Goal: Find specific page/section: Find specific page/section

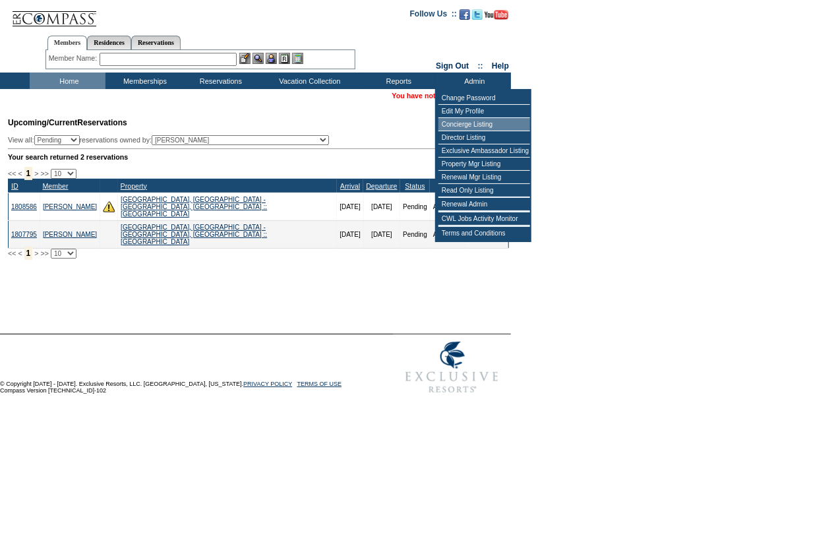
click at [479, 123] on td "Concierge Listing" at bounding box center [484, 124] width 92 height 13
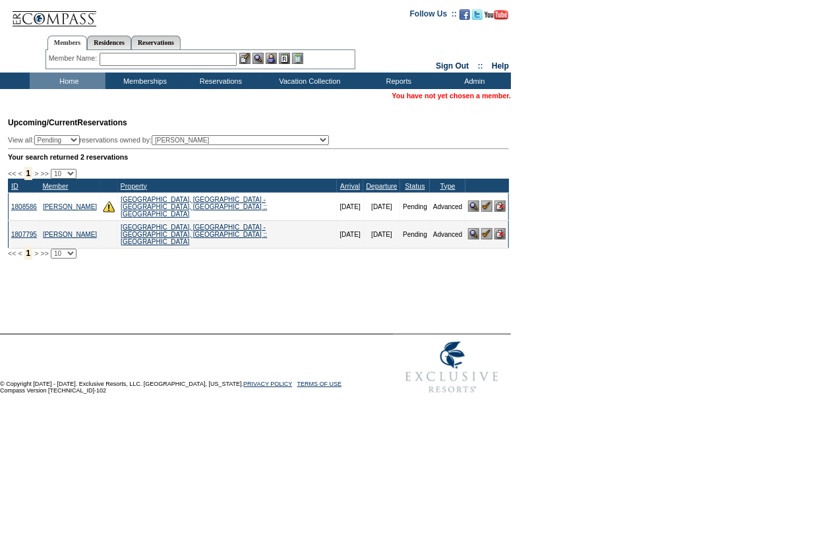
click at [479, 123] on td "Upcoming/Current Reservations View all: Pending Confirmed Cancelled TempHold re…" at bounding box center [257, 184] width 504 height 148
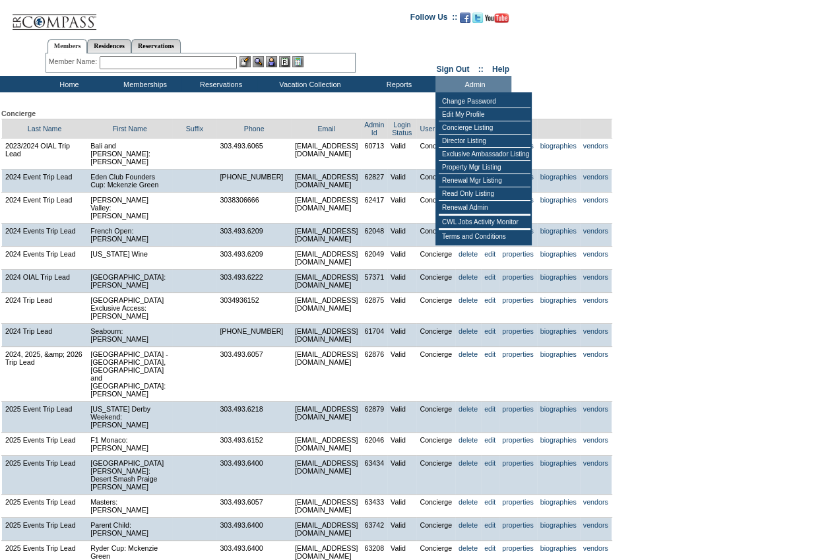
click at [481, 83] on td "Admin" at bounding box center [473, 84] width 76 height 16
